Goal: Find specific page/section: Find specific page/section

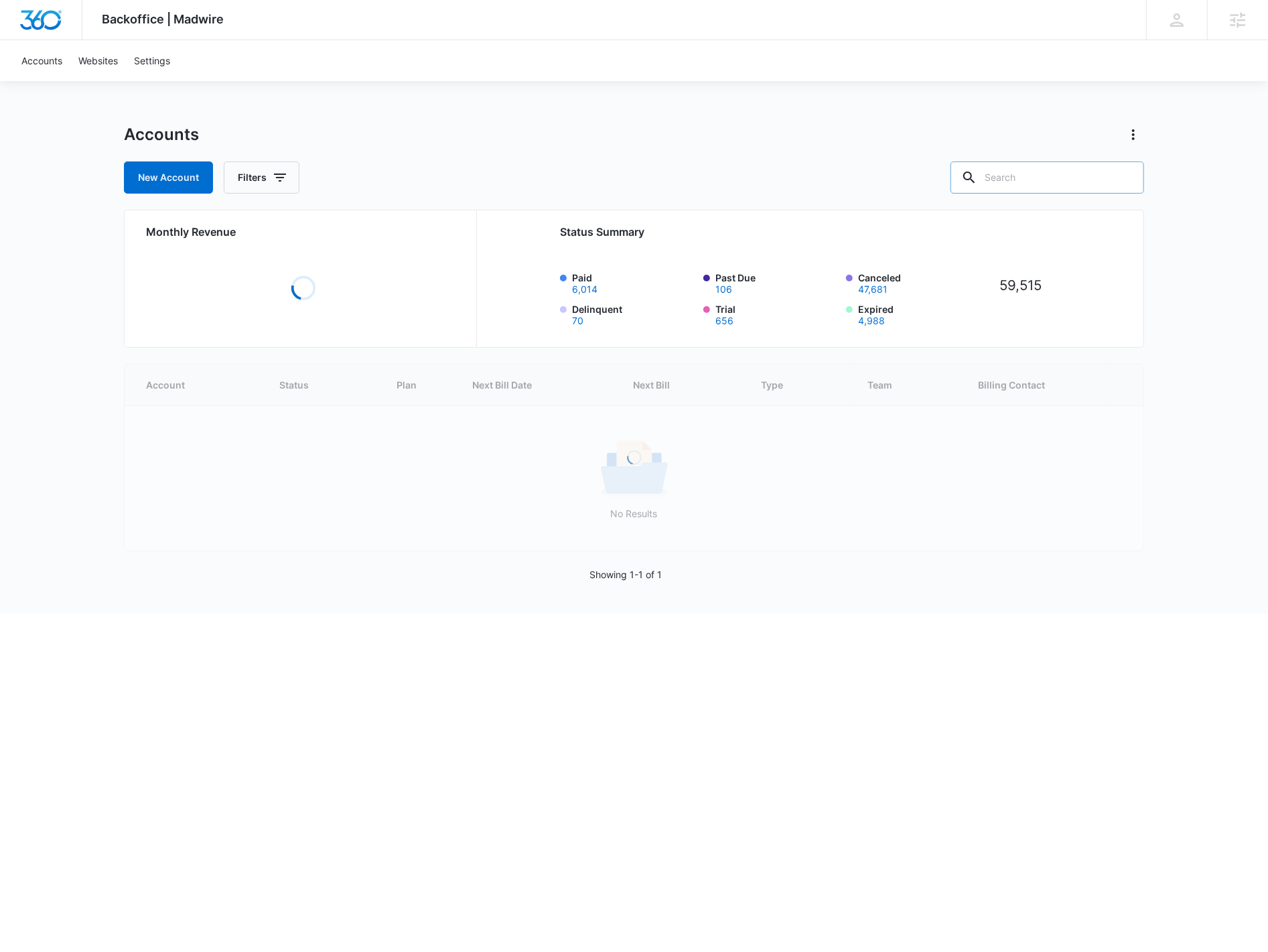
click at [1057, 174] on input "text" at bounding box center [1048, 178] width 193 height 33
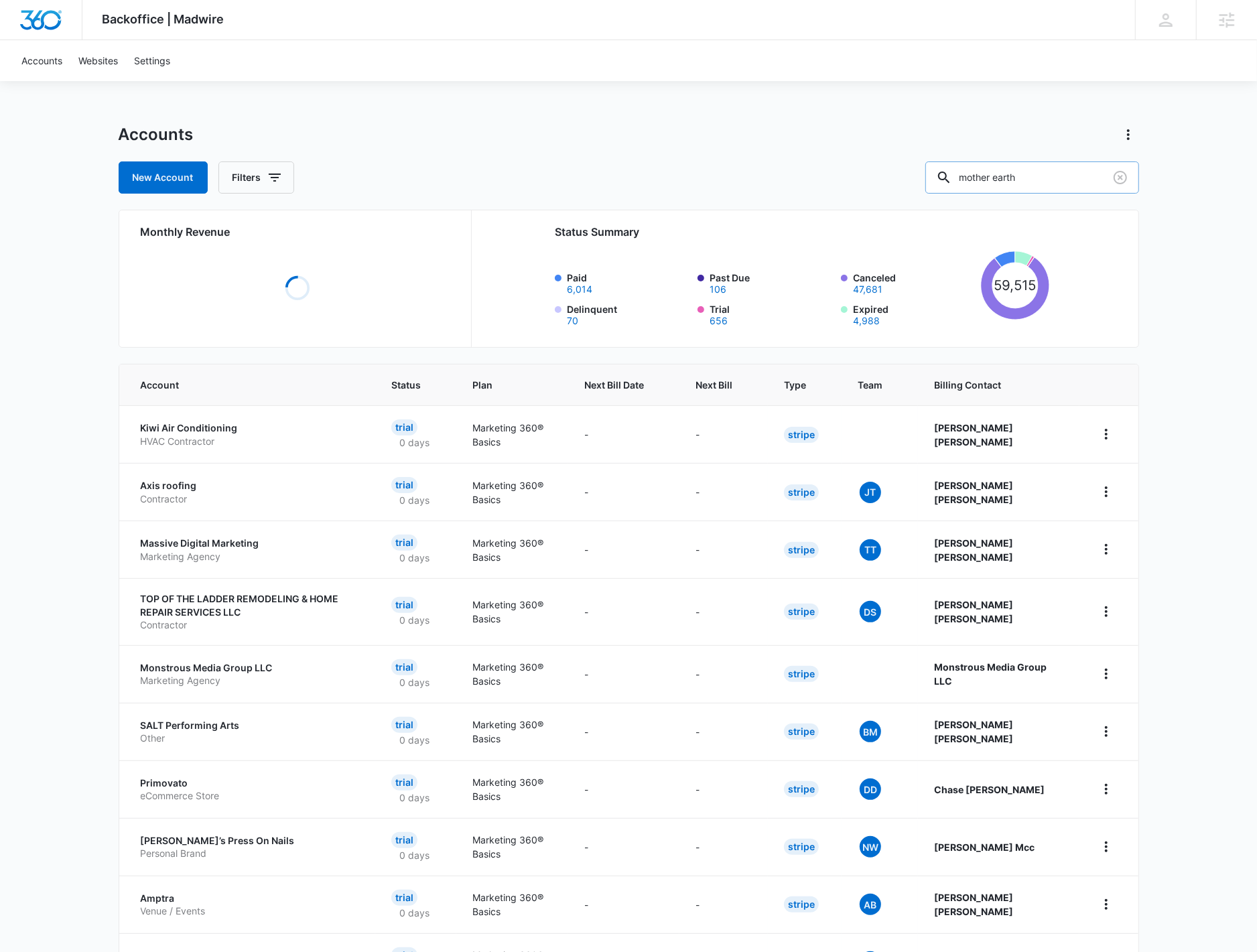
type input "mother earth"
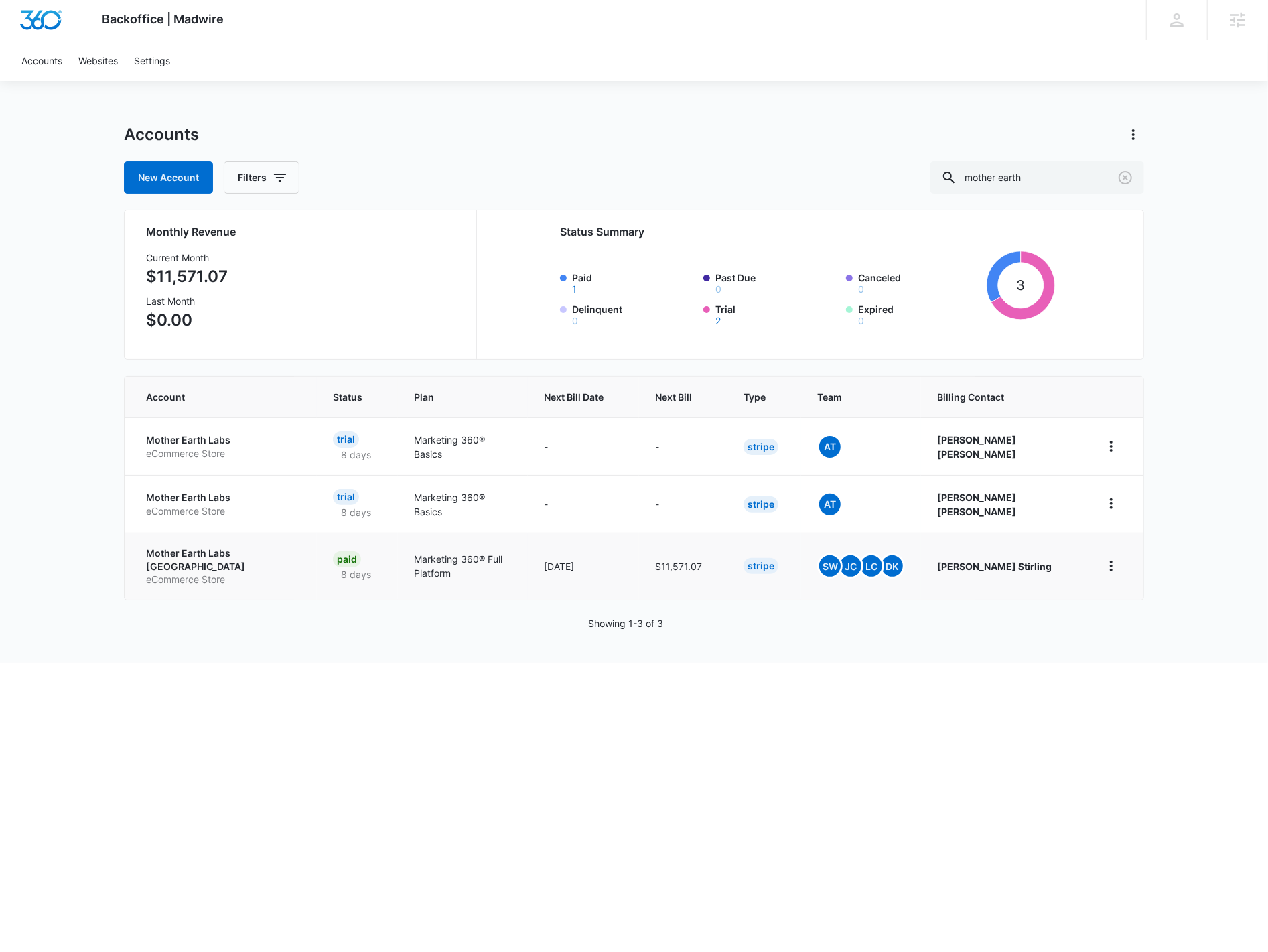
click at [222, 554] on p "Mother Earth Labs [GEOGRAPHIC_DATA]" at bounding box center [224, 560] width 154 height 26
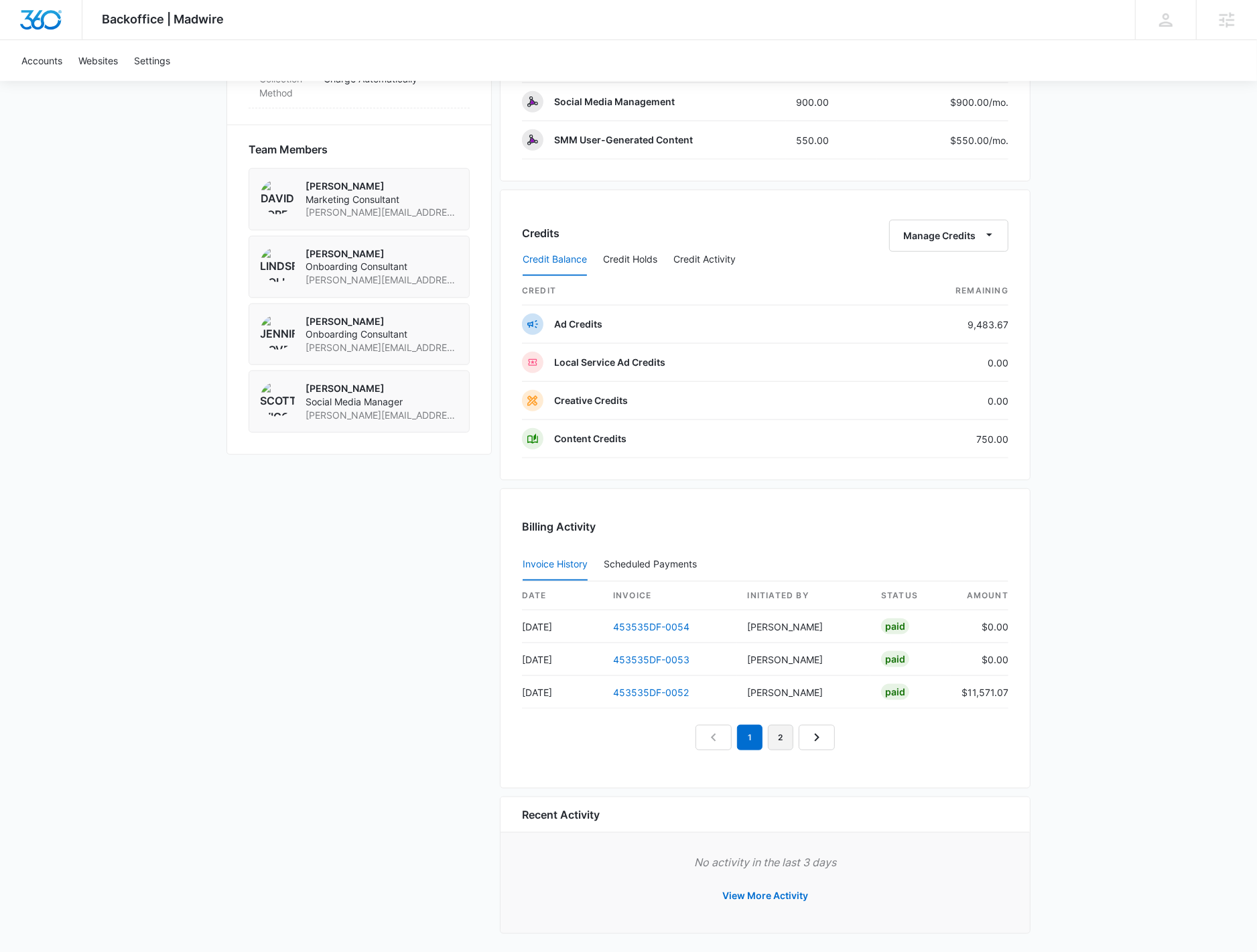
click at [785, 732] on link "2" at bounding box center [781, 737] width 25 height 25
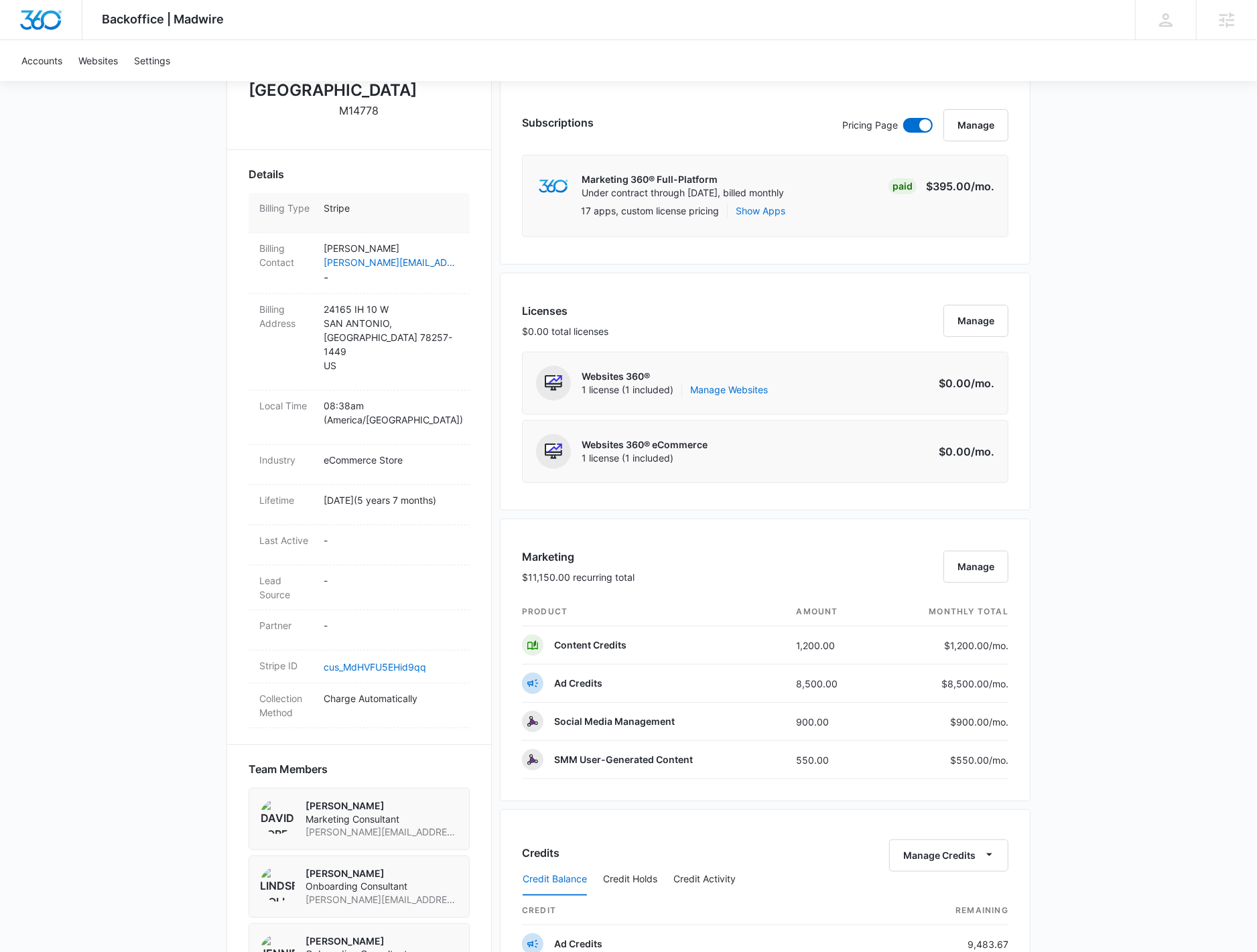
scroll to position [215, 0]
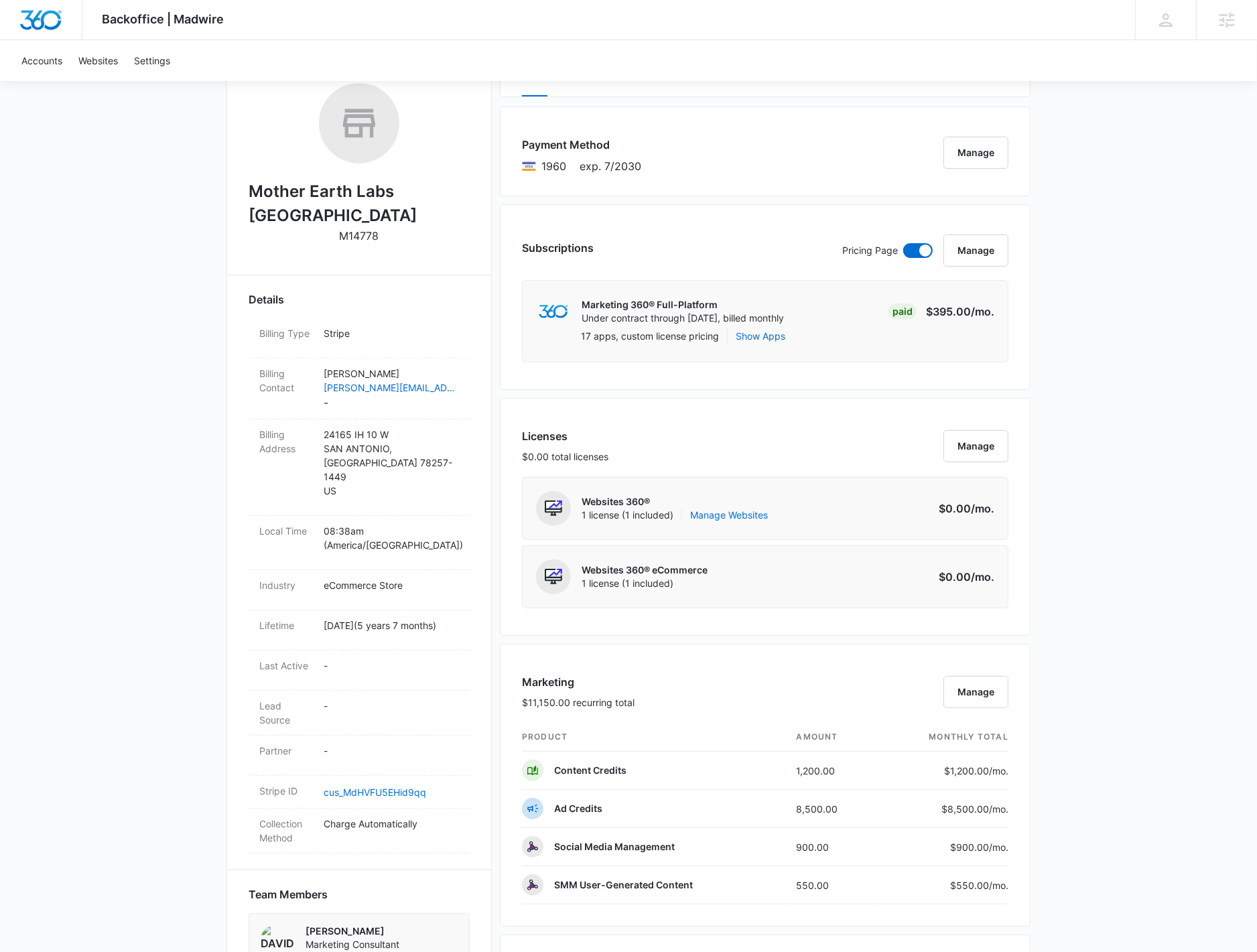
click at [350, 228] on p "M14778" at bounding box center [359, 236] width 40 height 16
copy p "M14778"
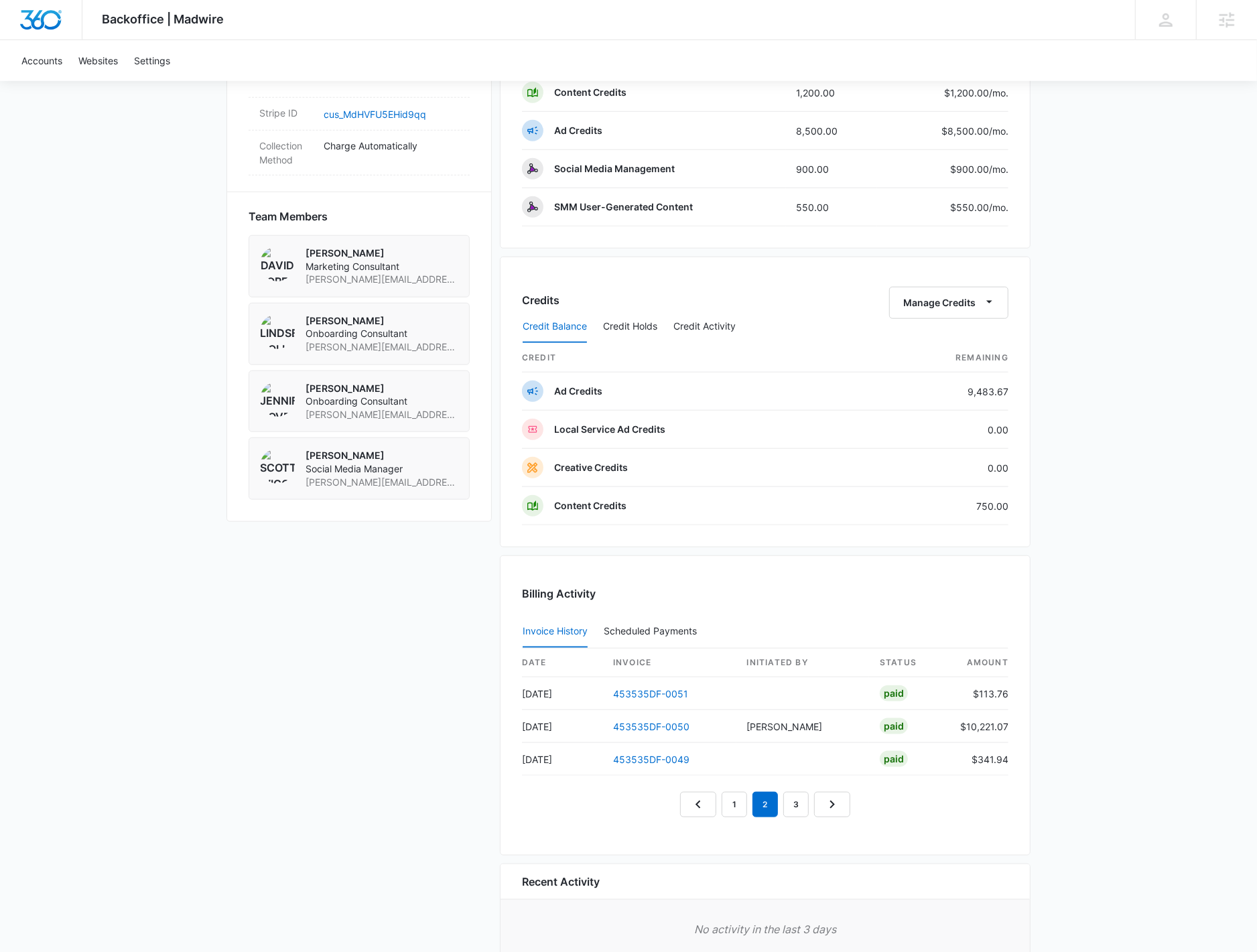
scroll to position [961, 0]
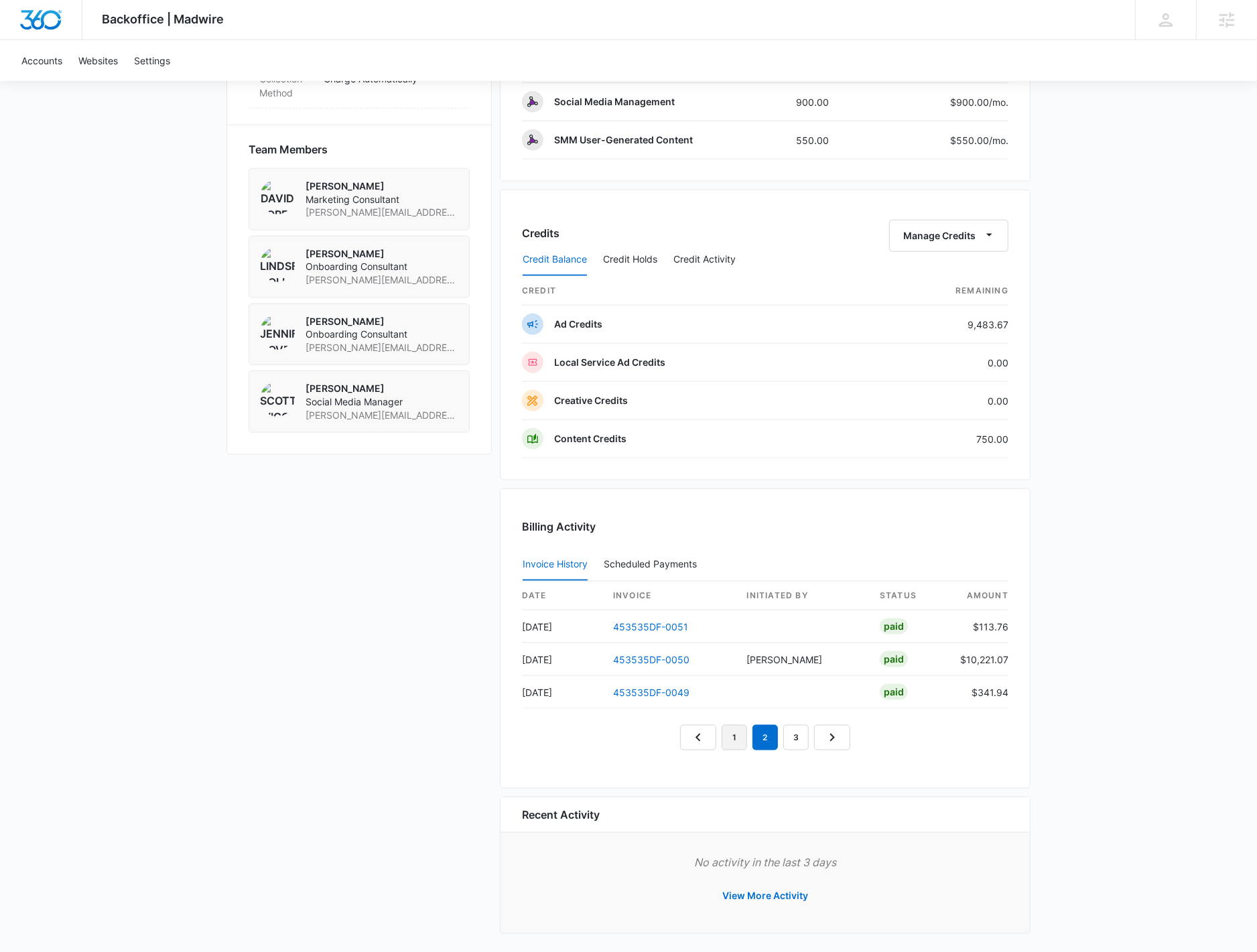
click at [742, 728] on link "1" at bounding box center [734, 737] width 25 height 25
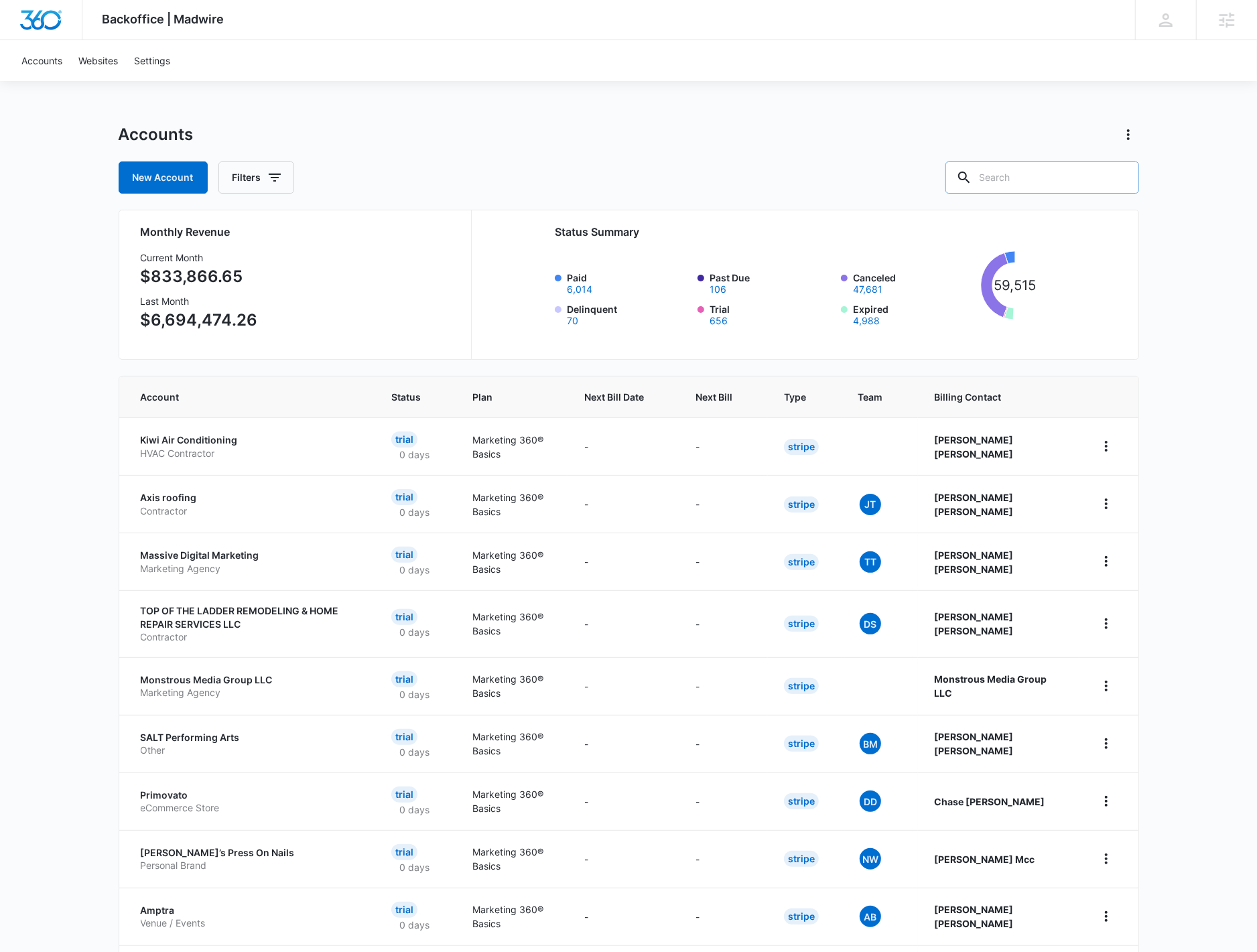
click at [1042, 172] on input "text" at bounding box center [1042, 178] width 194 height 33
type input "mother earth labs"
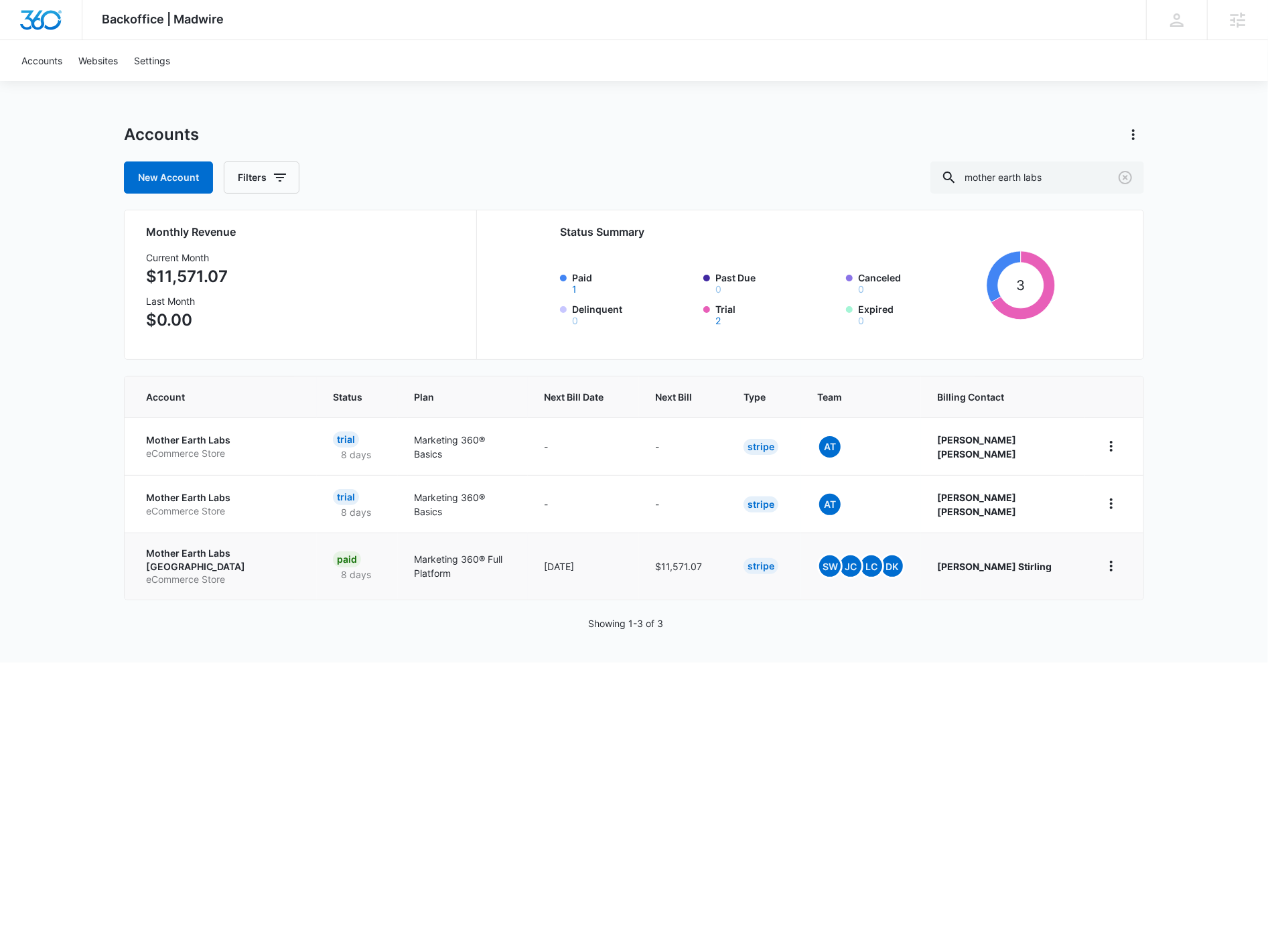
click at [213, 573] on p "eCommerce Store" at bounding box center [224, 580] width 154 height 13
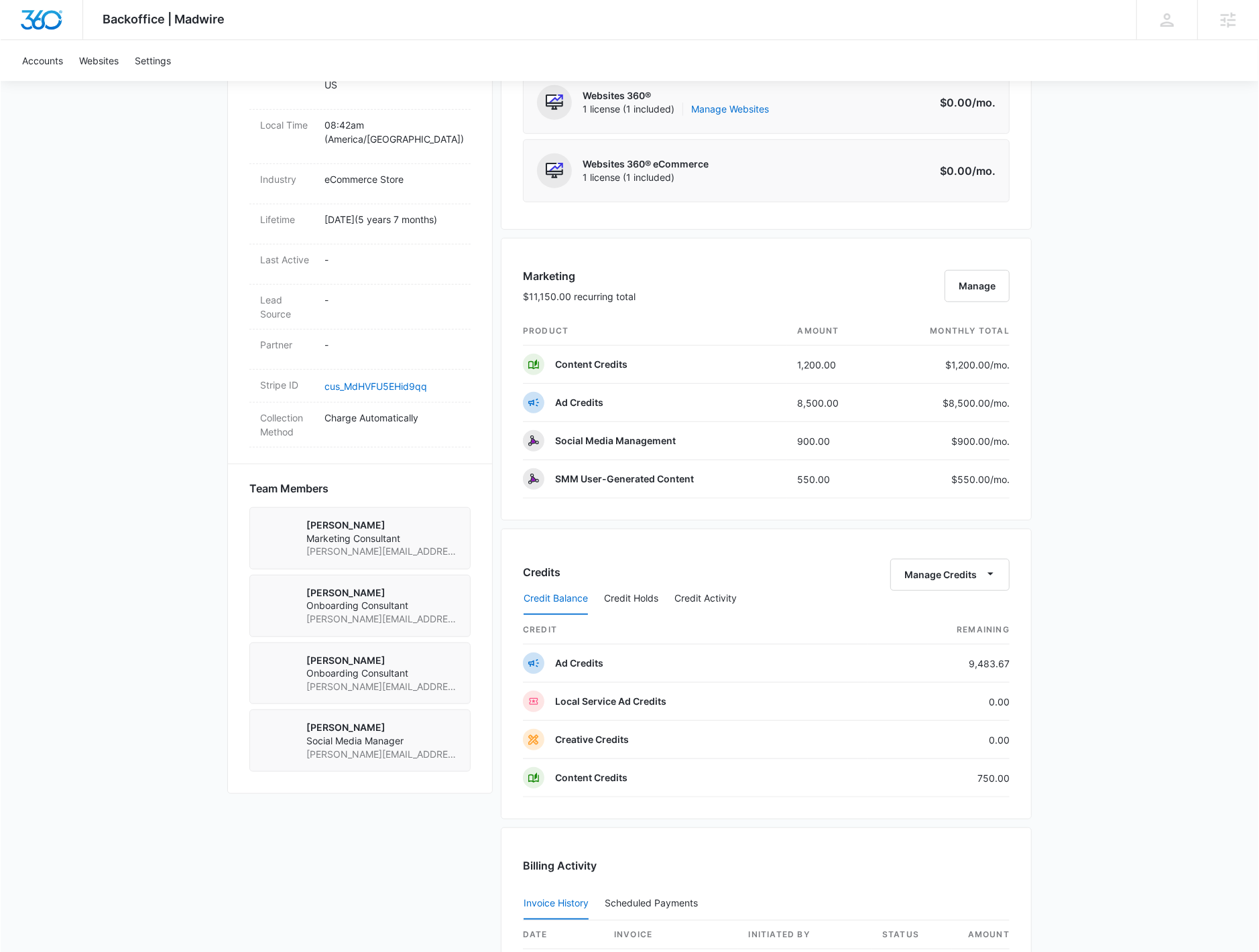
scroll to position [819, 0]
